Goal: Transaction & Acquisition: Purchase product/service

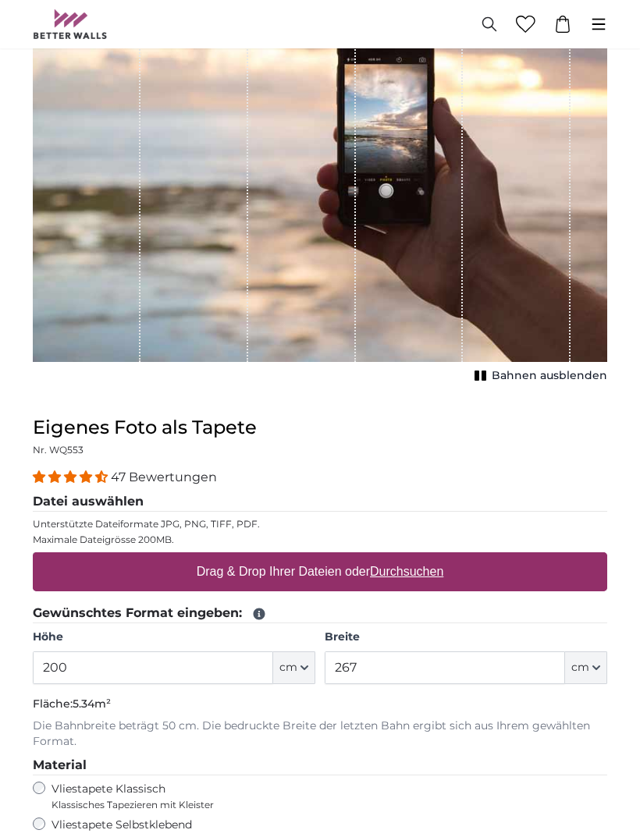
scroll to position [196, 0]
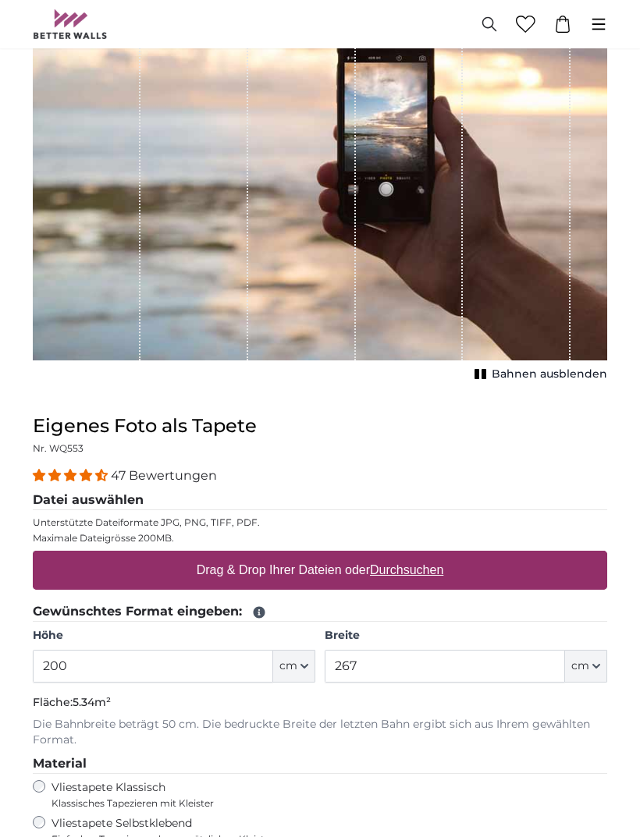
click at [144, 580] on div "Drag & Drop Ihrer Dateien oder Durchsuchen" at bounding box center [320, 571] width 574 height 39
click at [33, 552] on input "Drag & Drop Ihrer Dateien oder Durchsuchen" at bounding box center [320, 554] width 574 height 5
type input "**********"
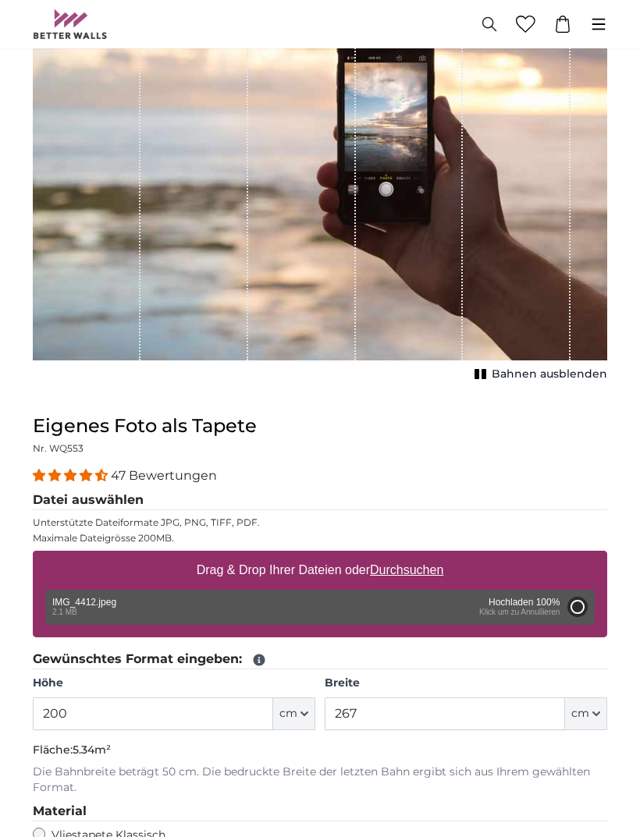
type input "82"
type input "111.5"
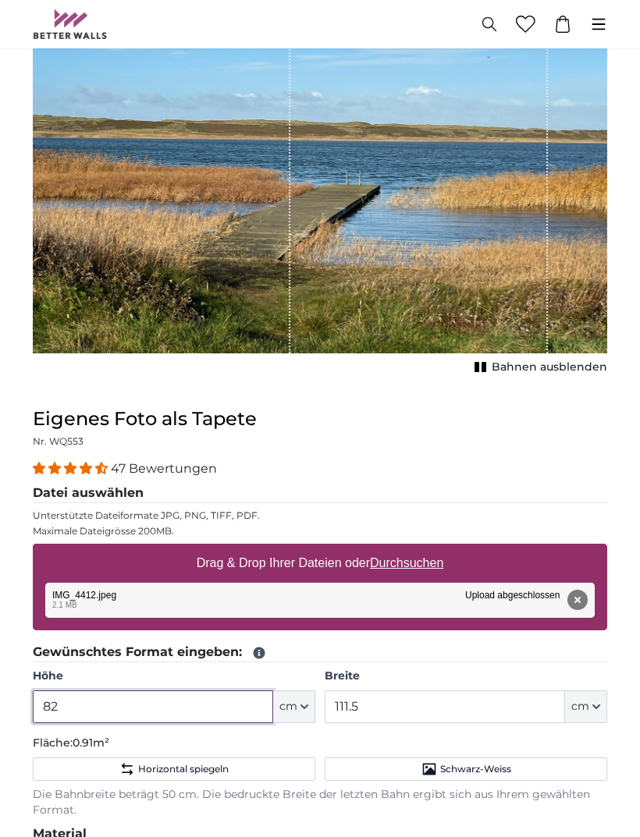
click at [138, 713] on input "82" at bounding box center [153, 706] width 240 height 33
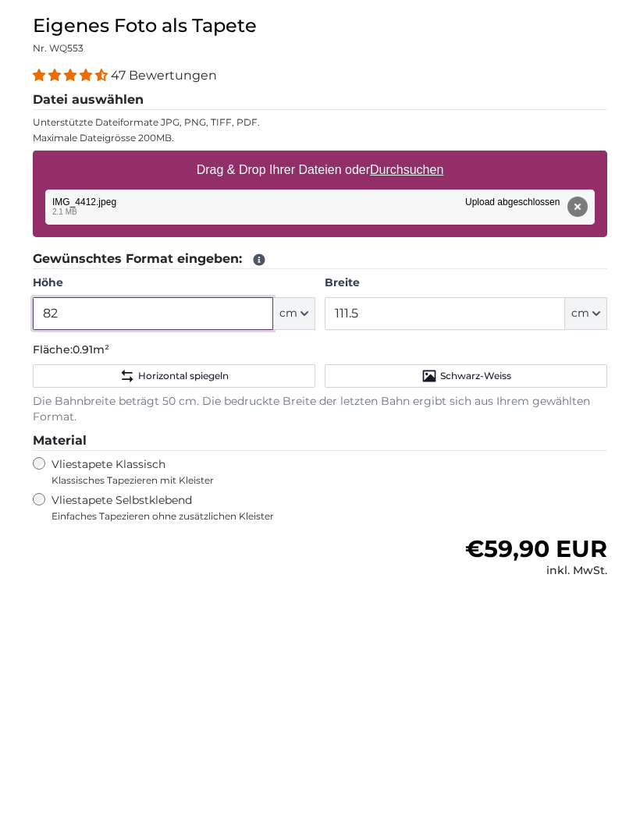
type input "8"
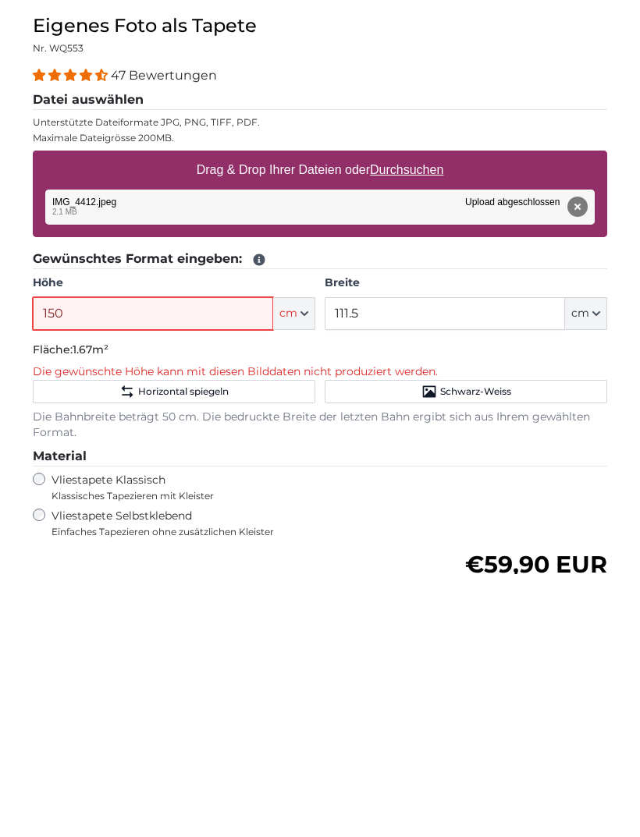
type input "150"
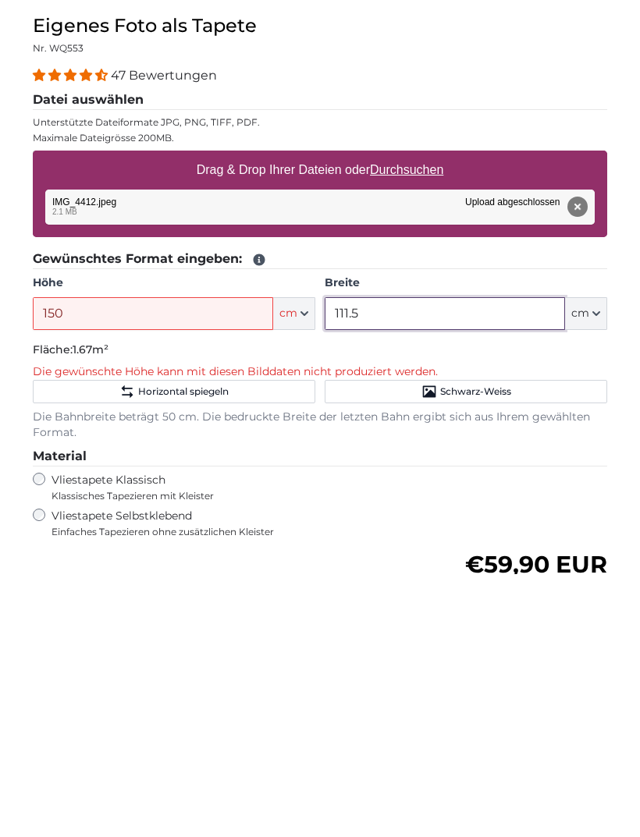
click at [397, 560] on input "111.5" at bounding box center [445, 576] width 240 height 33
type input "1"
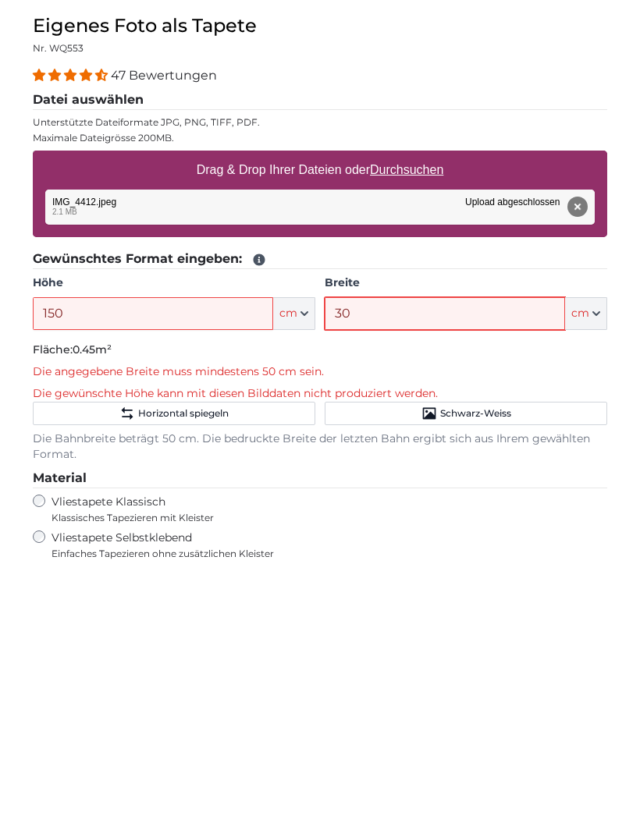
type input "305"
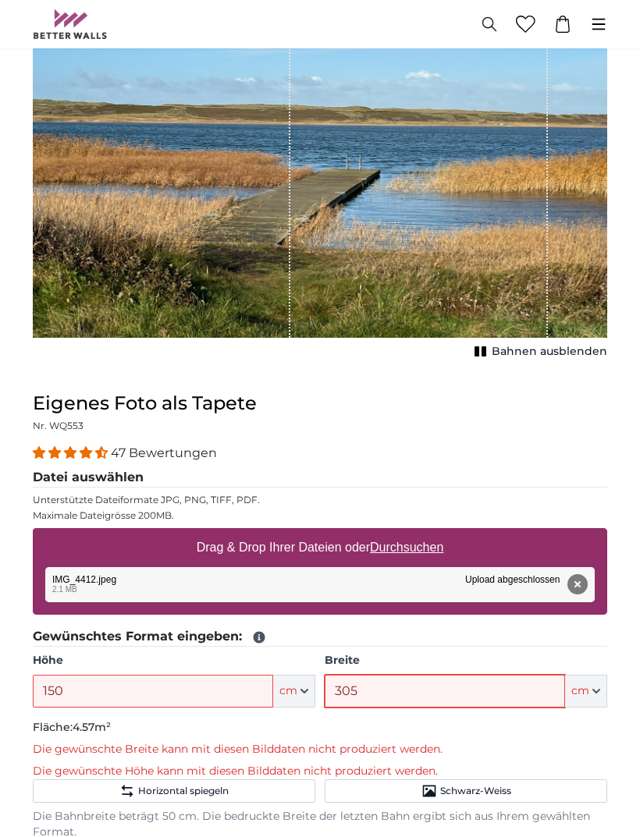
scroll to position [0, 0]
